Goal: Task Accomplishment & Management: Manage account settings

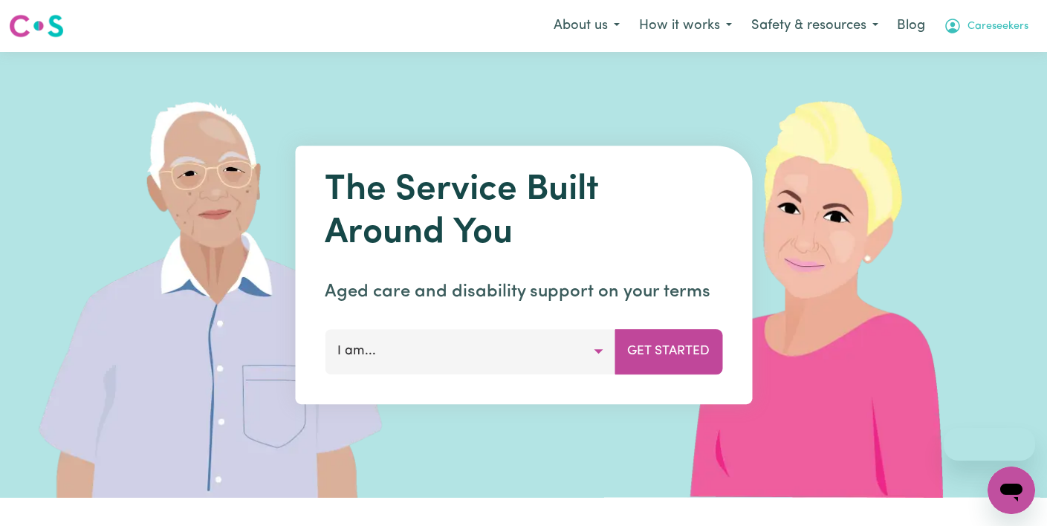
click at [1011, 21] on span "Careseekers" at bounding box center [997, 27] width 61 height 16
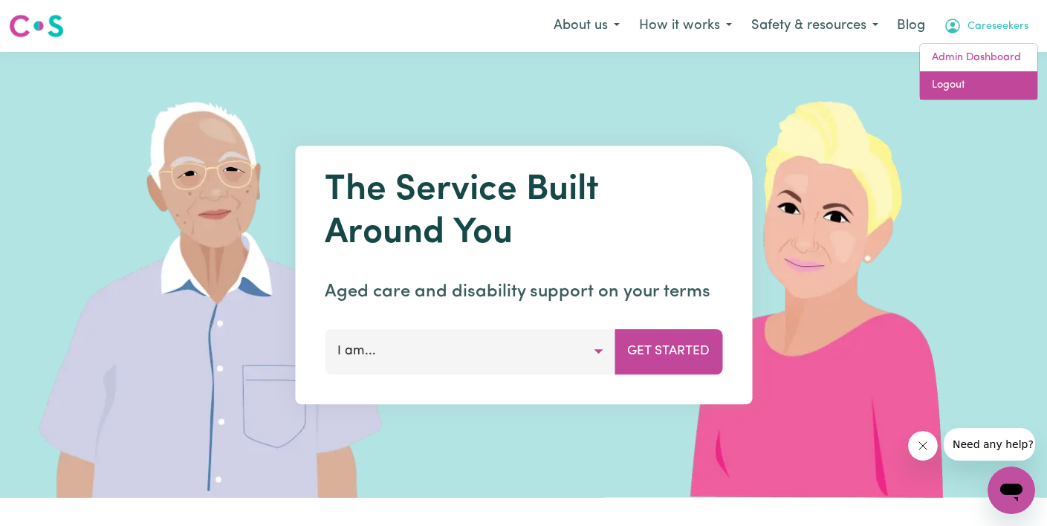
click at [991, 79] on link "Logout" at bounding box center [978, 85] width 117 height 28
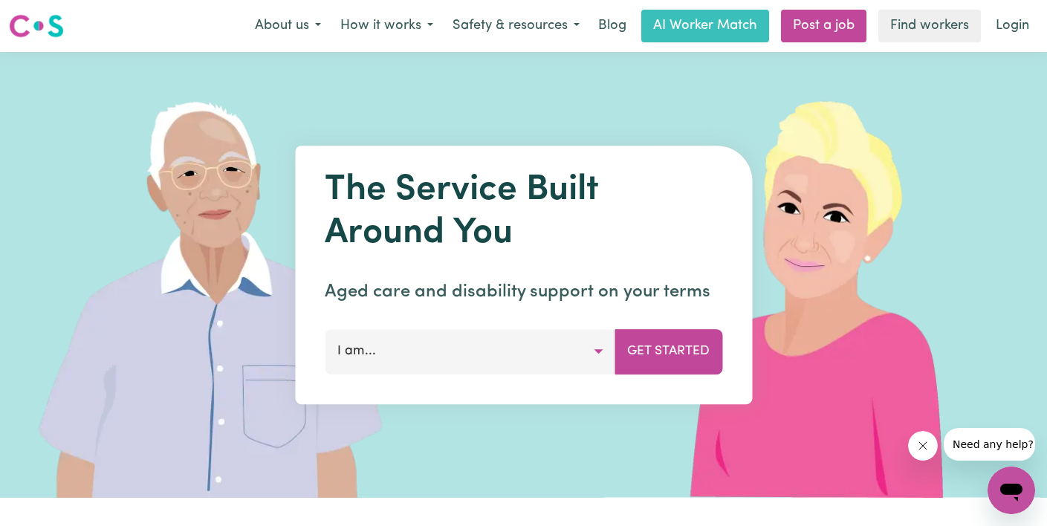
click at [1021, 9] on div "Menu About us How it works Safety & resources Blog AI Worker Match Post a job F…" at bounding box center [523, 26] width 1047 height 34
click at [1021, 25] on link "Login" at bounding box center [1011, 26] width 51 height 33
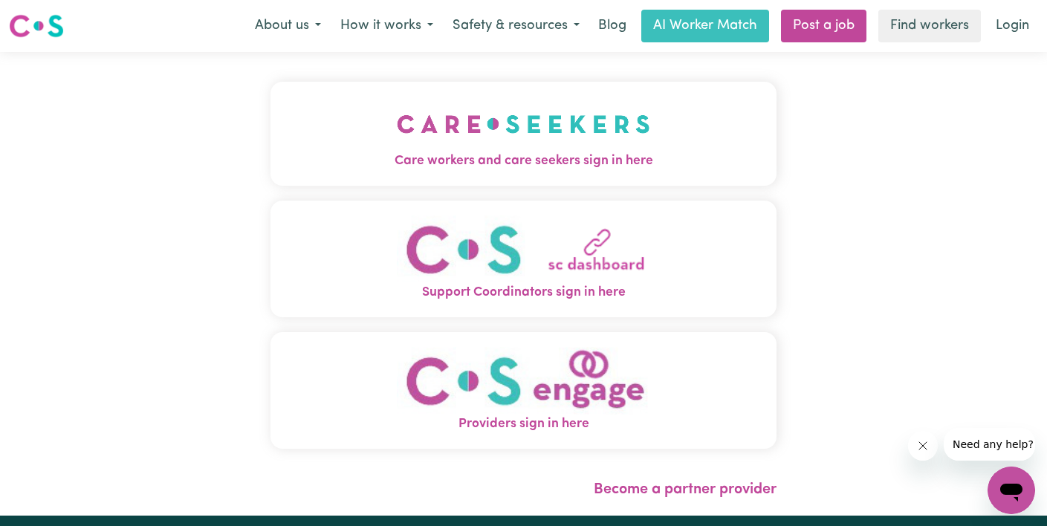
click at [328, 172] on button "Care workers and care seekers sign in here" at bounding box center [523, 134] width 506 height 104
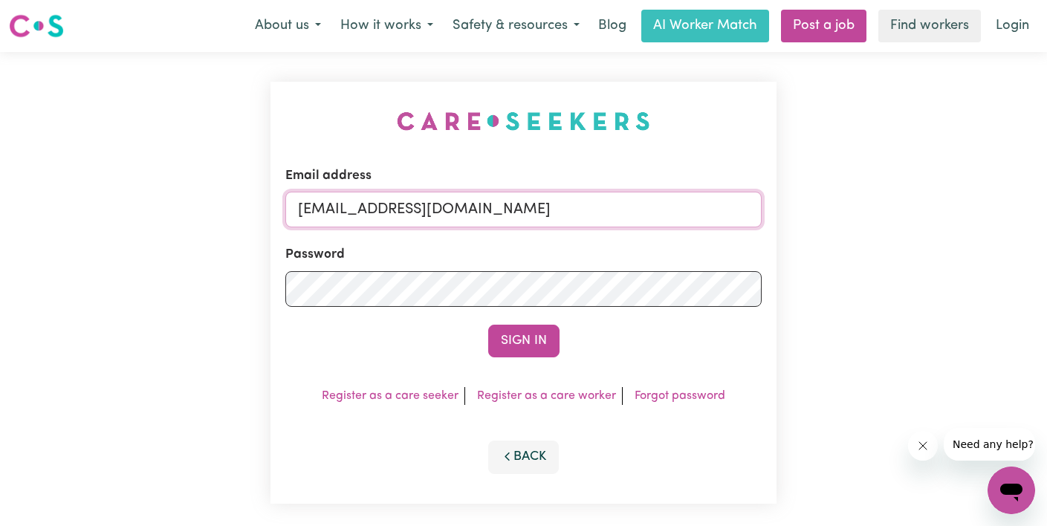
drag, startPoint x: 498, startPoint y: 207, endPoint x: -19, endPoint y: 191, distance: 518.0
paste input "[EMAIL_ADDRESS][DOMAIN_NAME]"
type input "[EMAIL_ADDRESS][DOMAIN_NAME]"
click at [488, 325] on button "Sign In" at bounding box center [523, 341] width 71 height 33
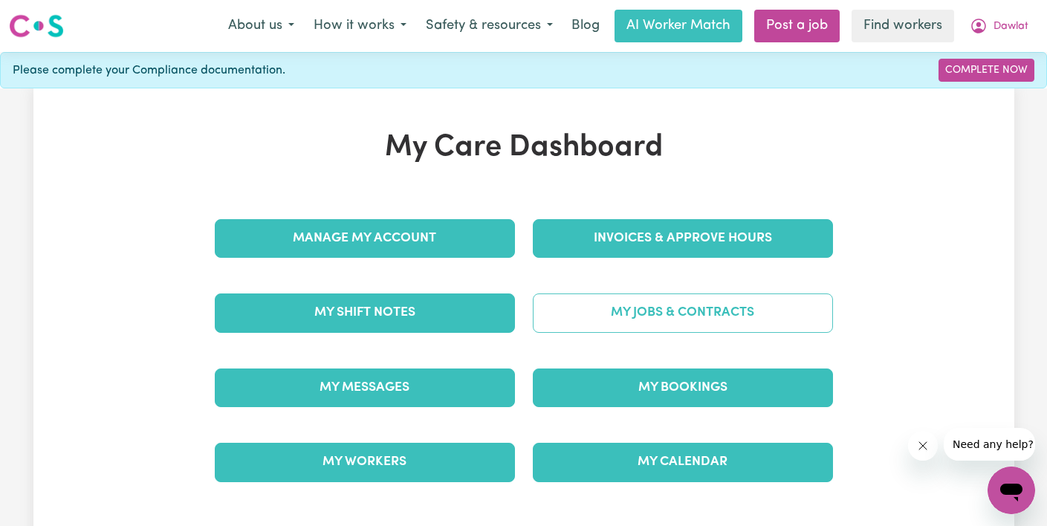
click at [651, 316] on link "My Jobs & Contracts" at bounding box center [683, 312] width 300 height 39
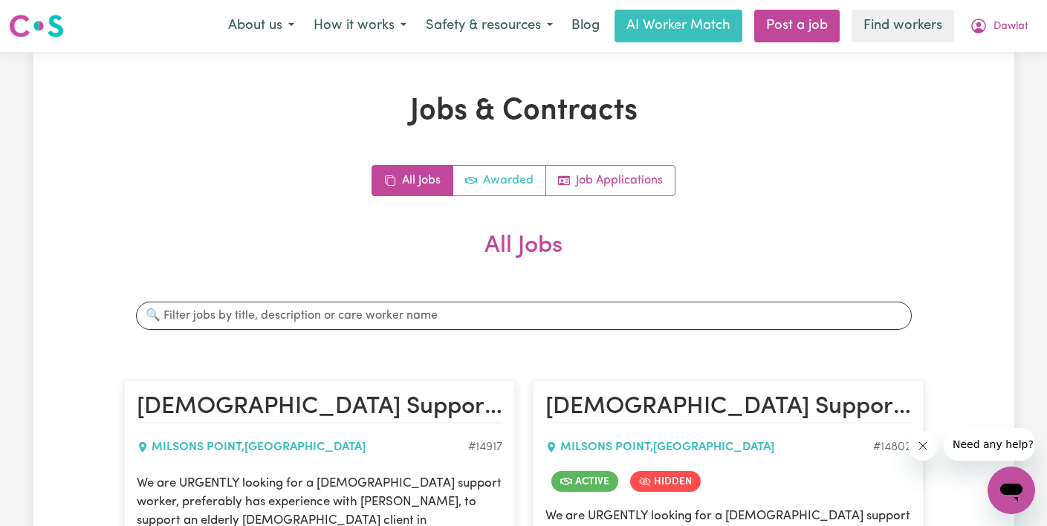
click at [514, 185] on link "Awarded" at bounding box center [499, 181] width 93 height 30
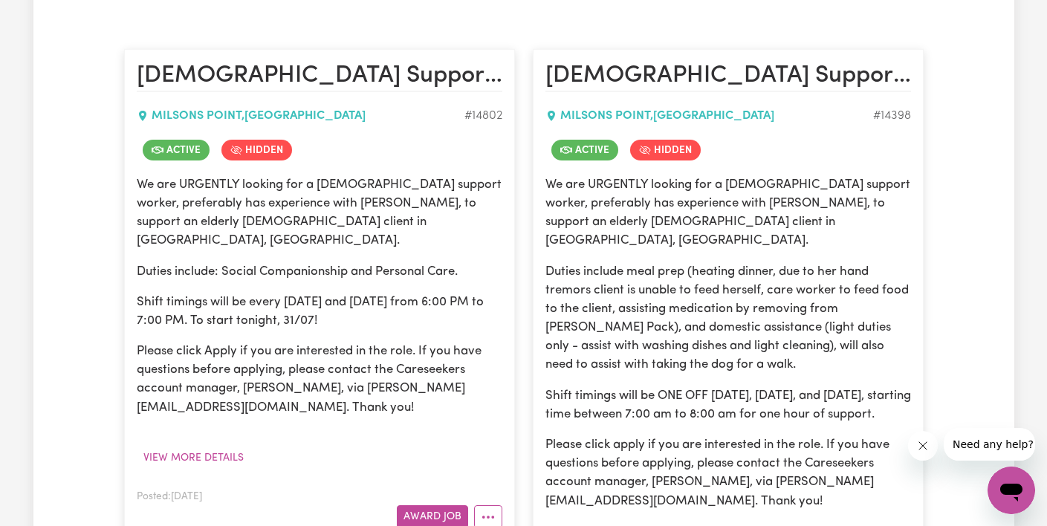
scroll to position [485, 0]
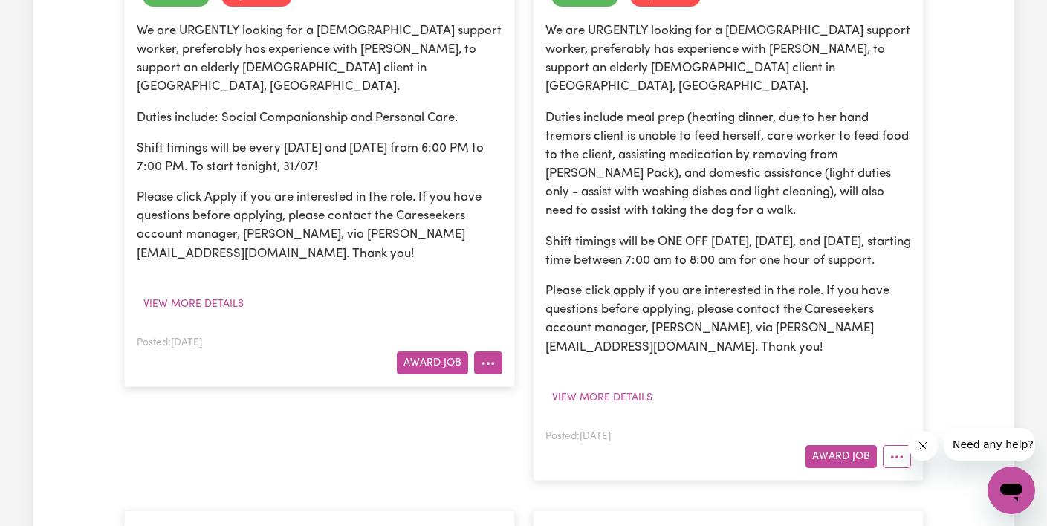
click at [484, 356] on icon "More options" at bounding box center [488, 363] width 15 height 15
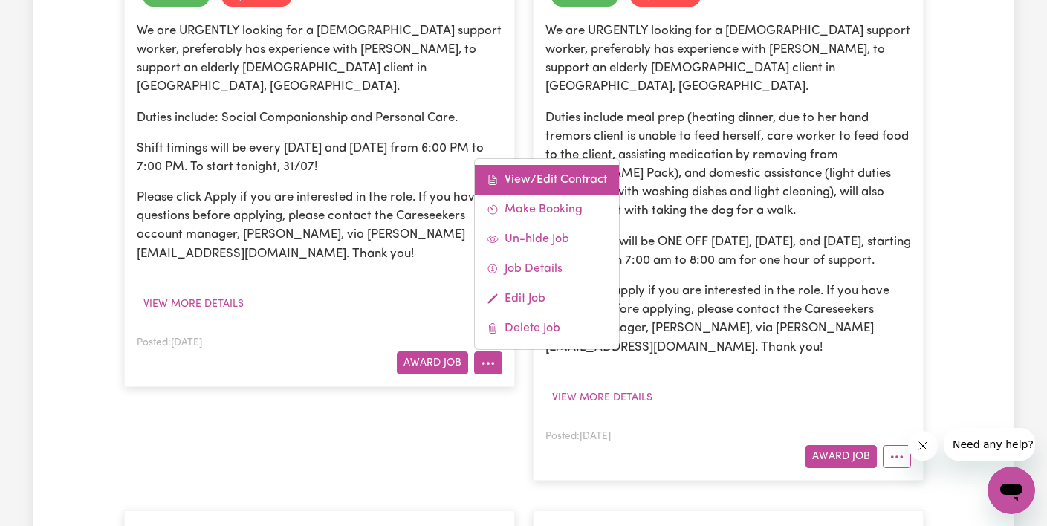
click at [545, 165] on link "View/Edit Contract" at bounding box center [547, 180] width 144 height 30
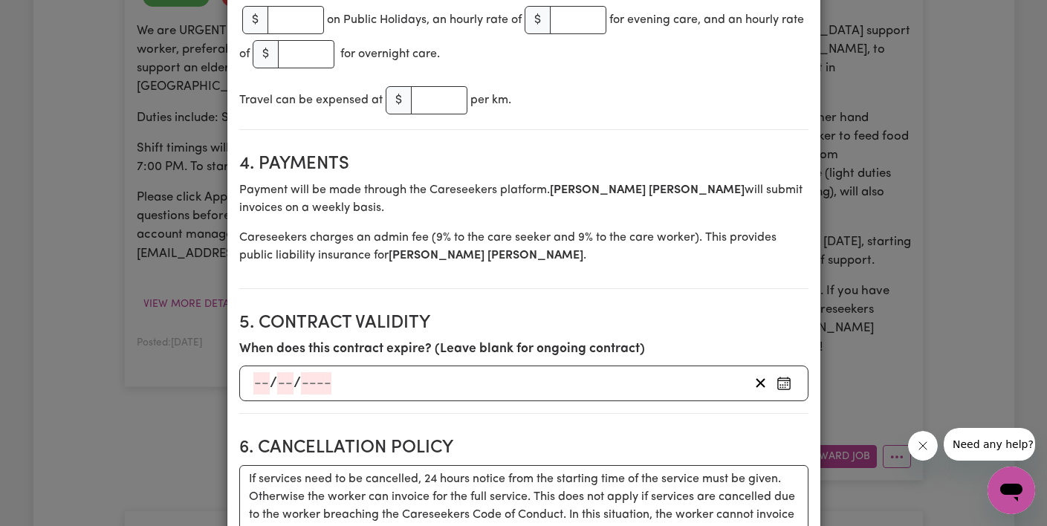
scroll to position [0, 0]
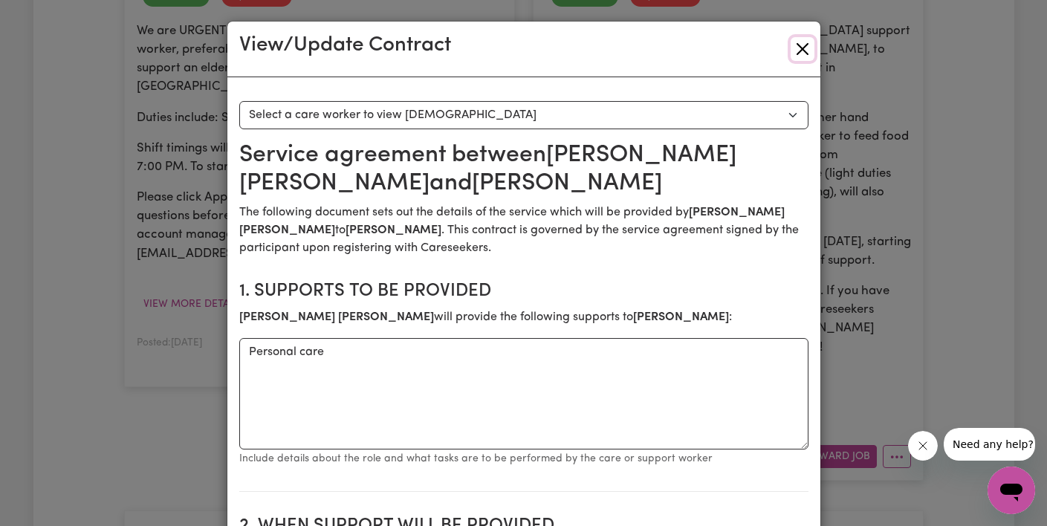
click at [807, 45] on button "Close" at bounding box center [802, 49] width 24 height 24
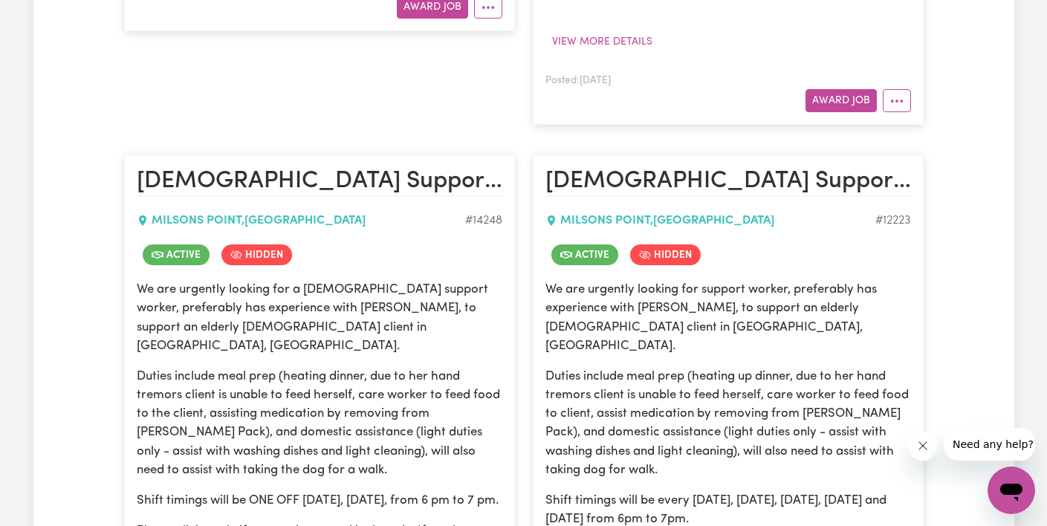
scroll to position [785, 0]
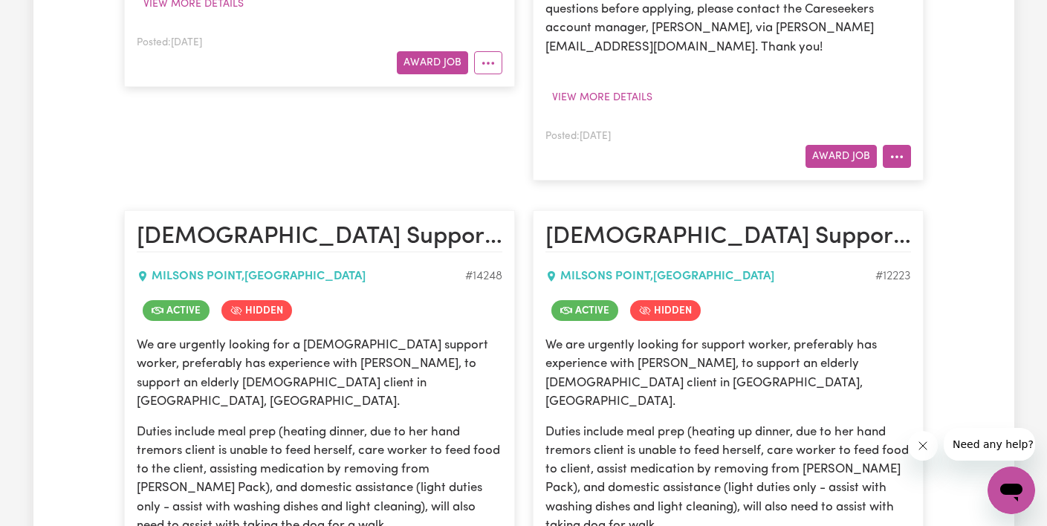
click at [894, 159] on icon "More options" at bounding box center [896, 156] width 15 height 15
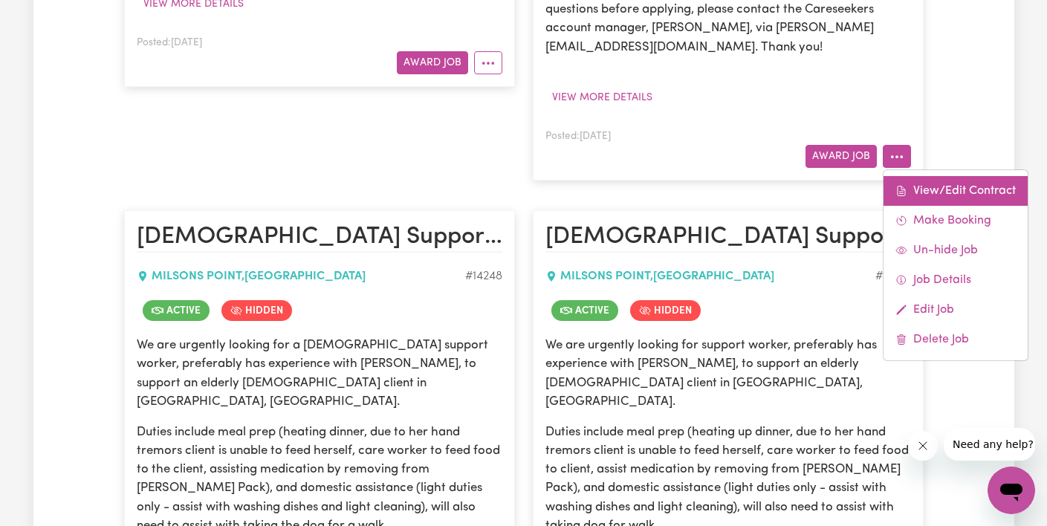
click at [897, 188] on icon at bounding box center [901, 191] width 12 height 12
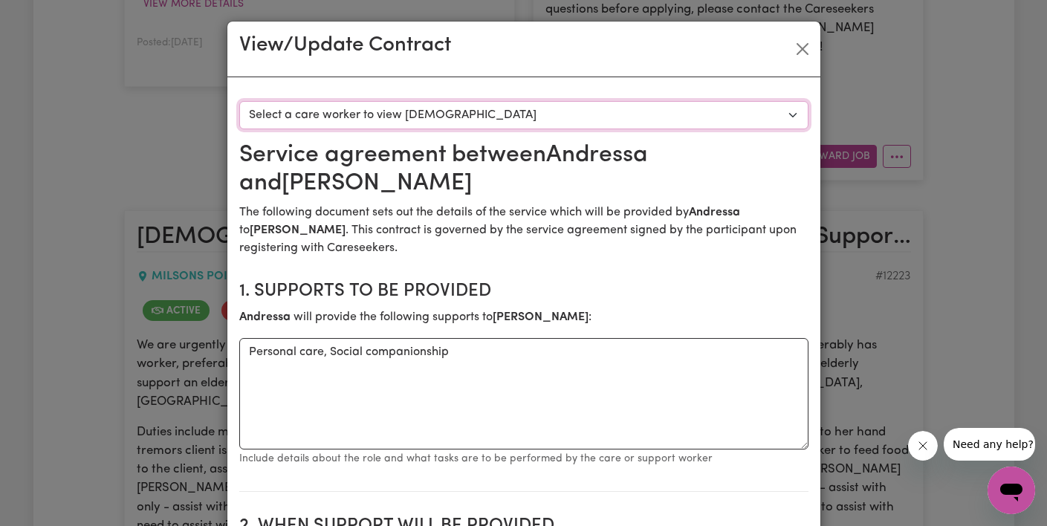
click at [537, 126] on select "Select a care worker to view [DEMOGRAPHIC_DATA] #10248 - [PERSON_NAME] (contrac…" at bounding box center [523, 115] width 569 height 28
select select "9860"
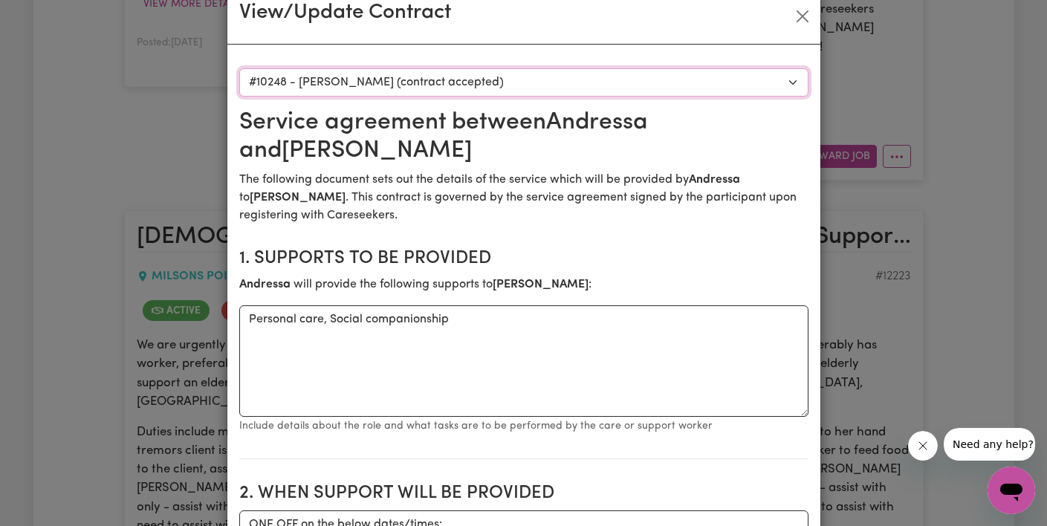
scroll to position [0, 0]
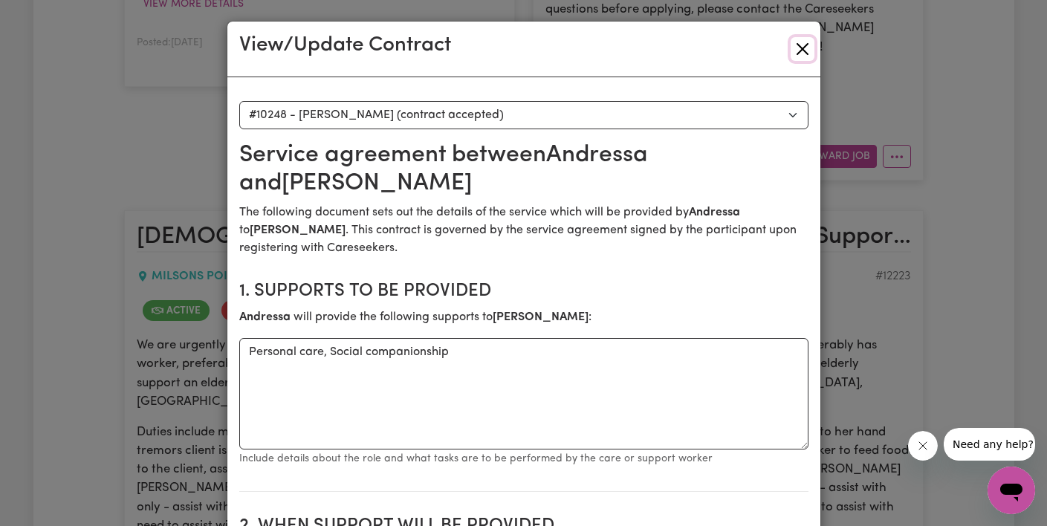
click at [807, 51] on button "Close" at bounding box center [802, 49] width 24 height 24
